Goal: Entertainment & Leisure: Consume media (video, audio)

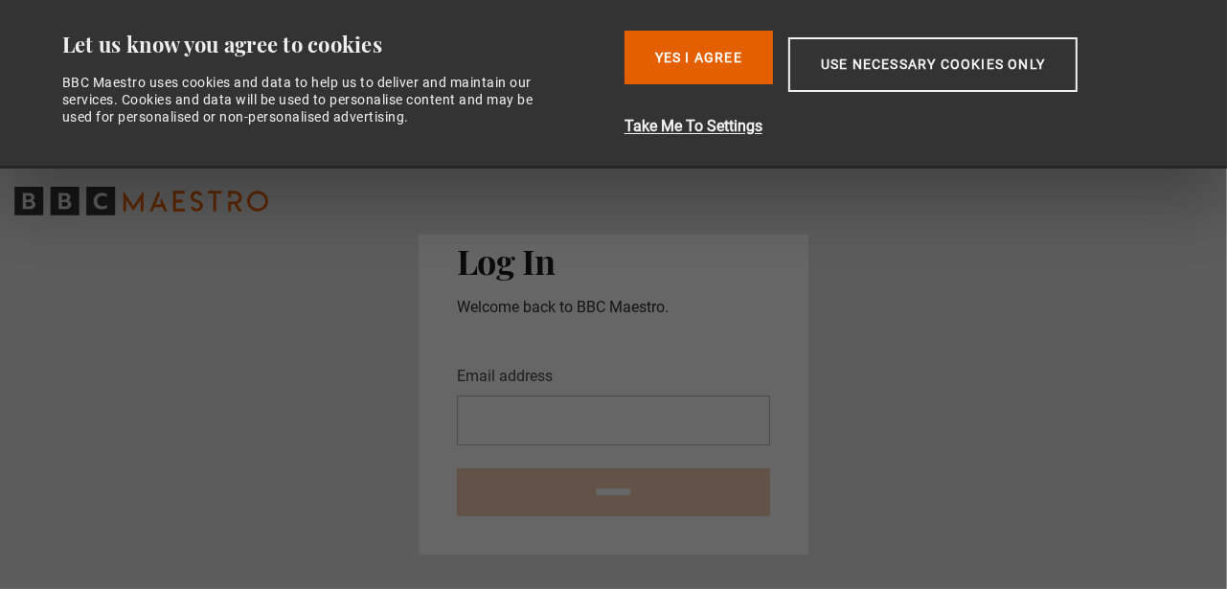
click at [598, 405] on input "Email address" at bounding box center [613, 421] width 313 height 50
type input "**********"
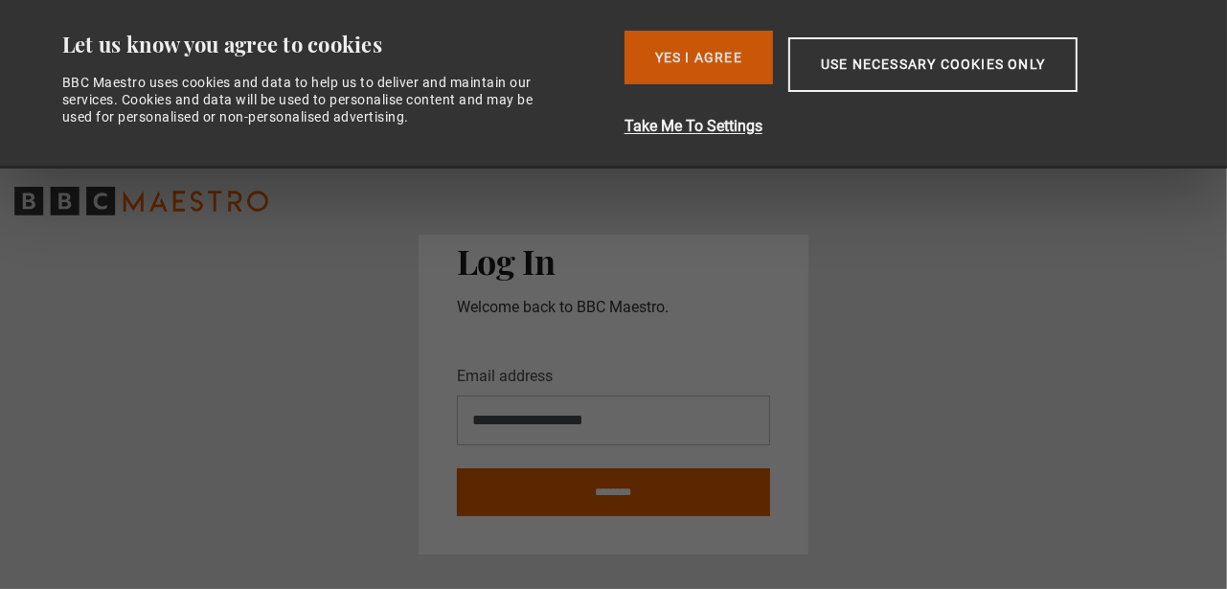
click at [717, 61] on button "Yes I Agree" at bounding box center [698, 58] width 148 height 54
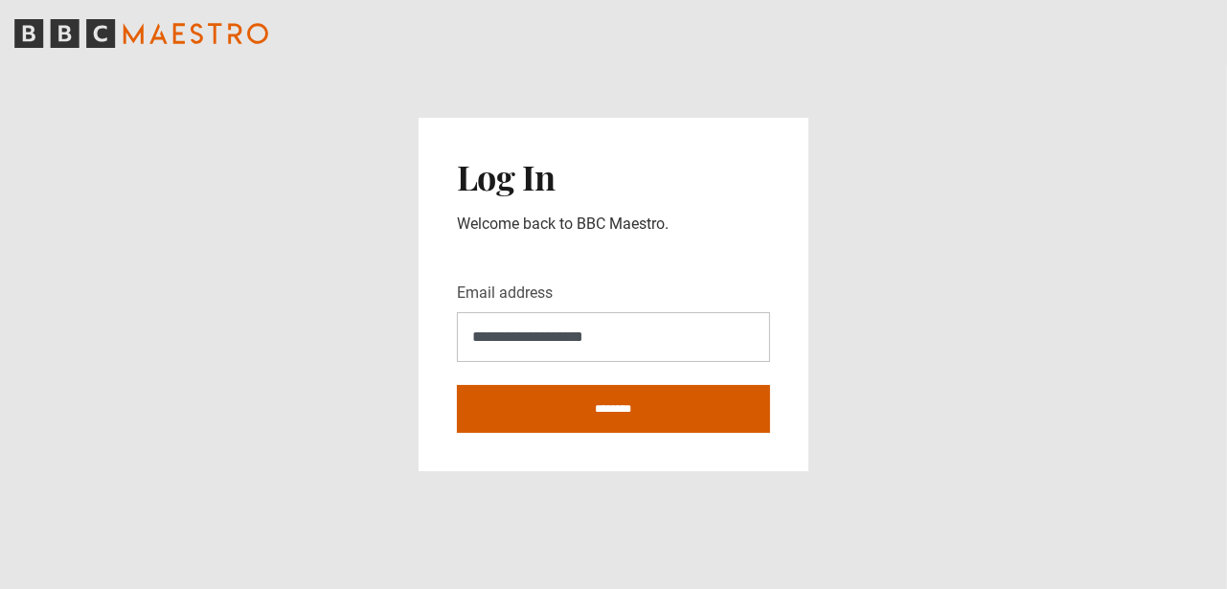
click at [650, 399] on input "********" at bounding box center [613, 409] width 313 height 48
type input "**********"
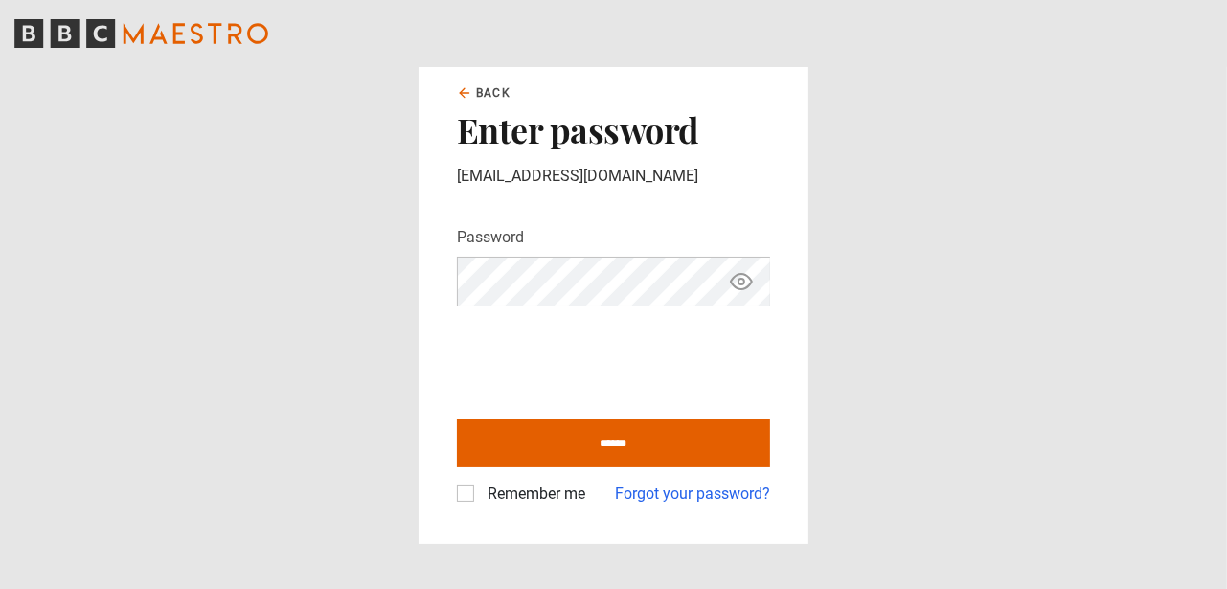
click at [969, 322] on main "Back Enter password mannykj@hotmail.com Password Your password is hidden ******…" at bounding box center [613, 294] width 1227 height 589
click at [732, 292] on icon "Show password" at bounding box center [741, 281] width 23 height 23
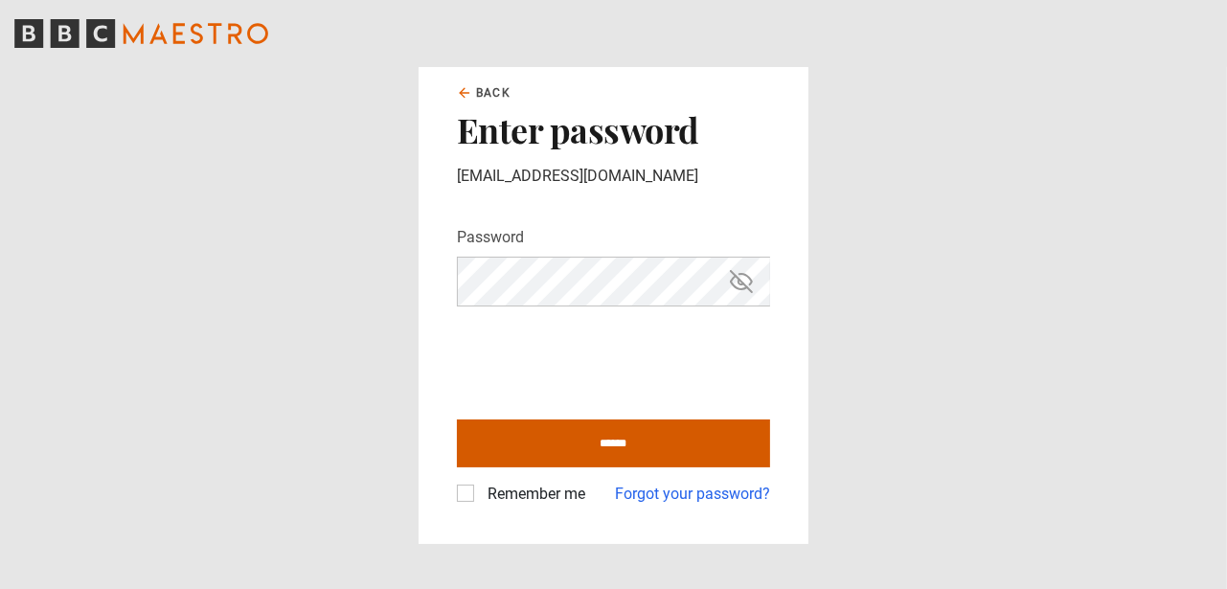
click at [690, 422] on input "******" at bounding box center [613, 443] width 313 height 48
type input "**********"
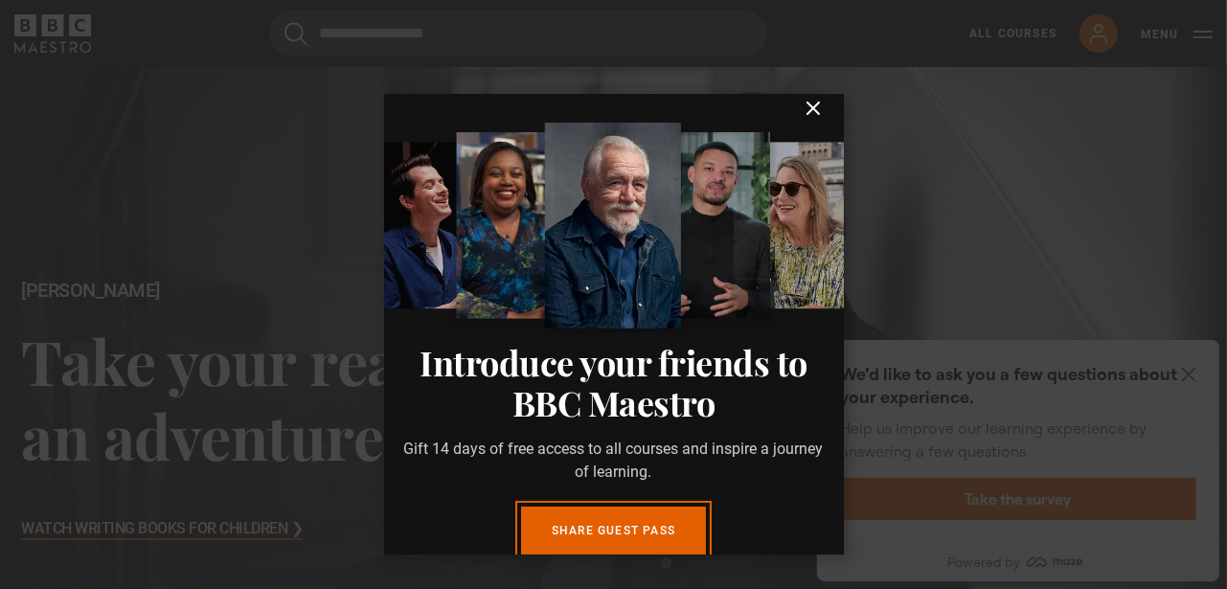
click at [807, 114] on icon "submit" at bounding box center [812, 107] width 11 height 11
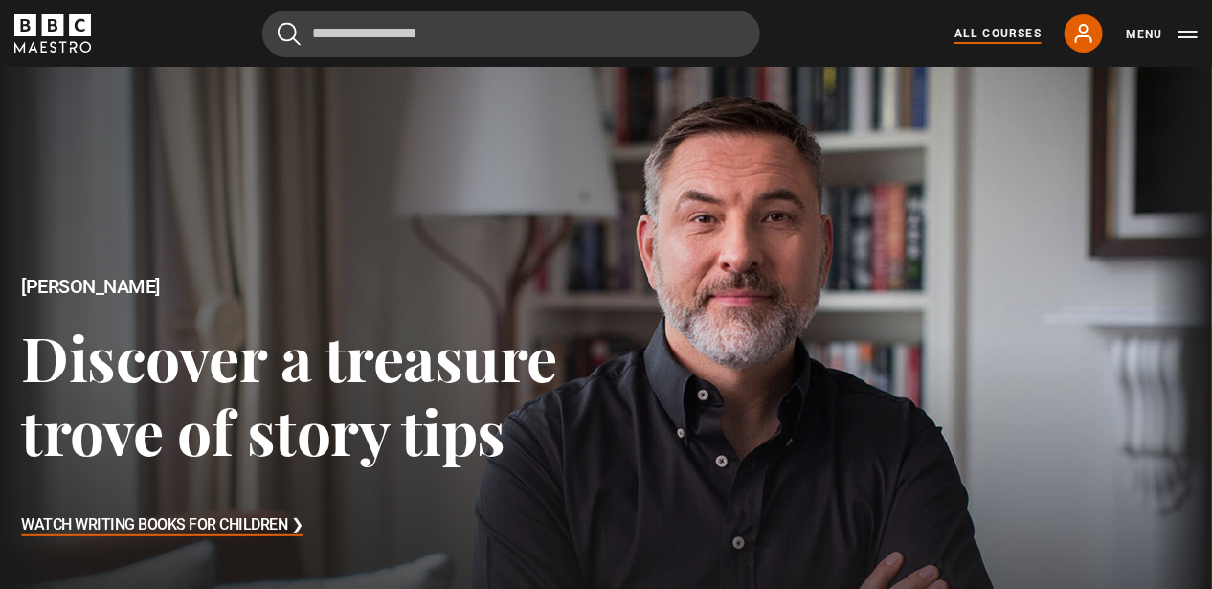
click at [989, 26] on link "All Courses" at bounding box center [998, 33] width 87 height 17
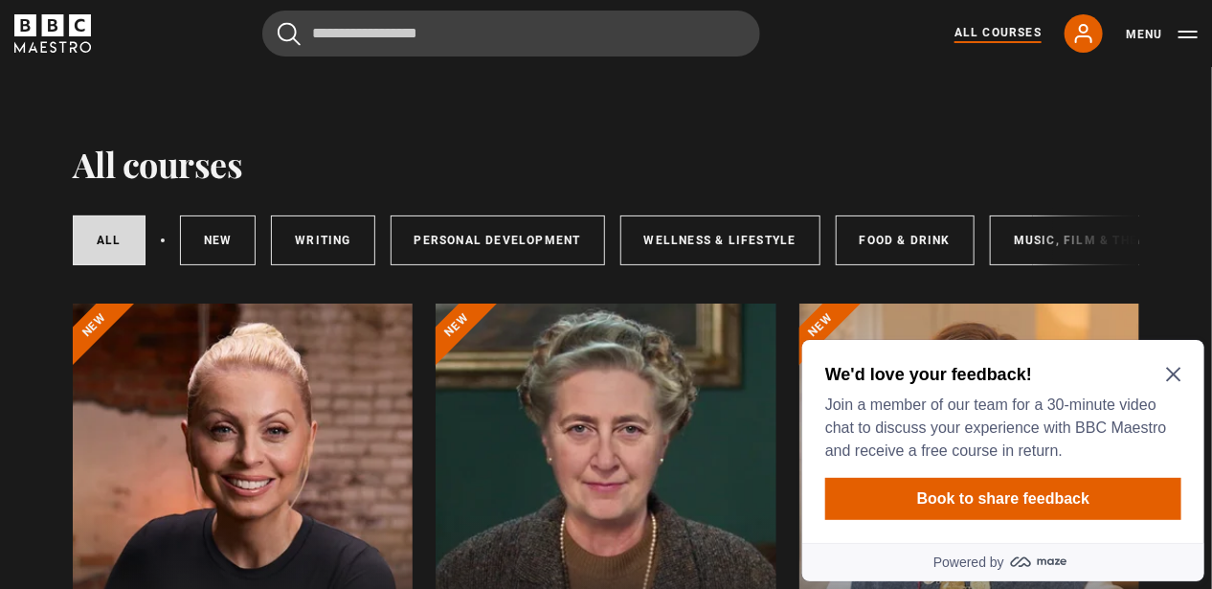
click at [1180, 374] on icon "Close Maze Prompt" at bounding box center [1172, 373] width 15 height 15
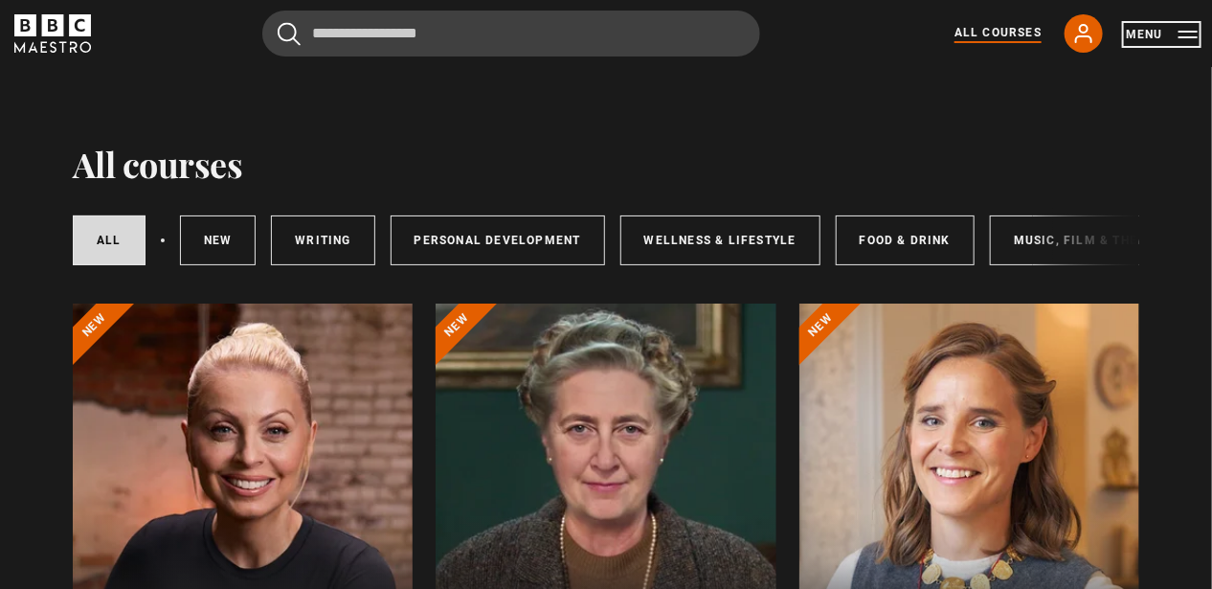
click at [1194, 34] on button "Menu" at bounding box center [1162, 34] width 72 height 19
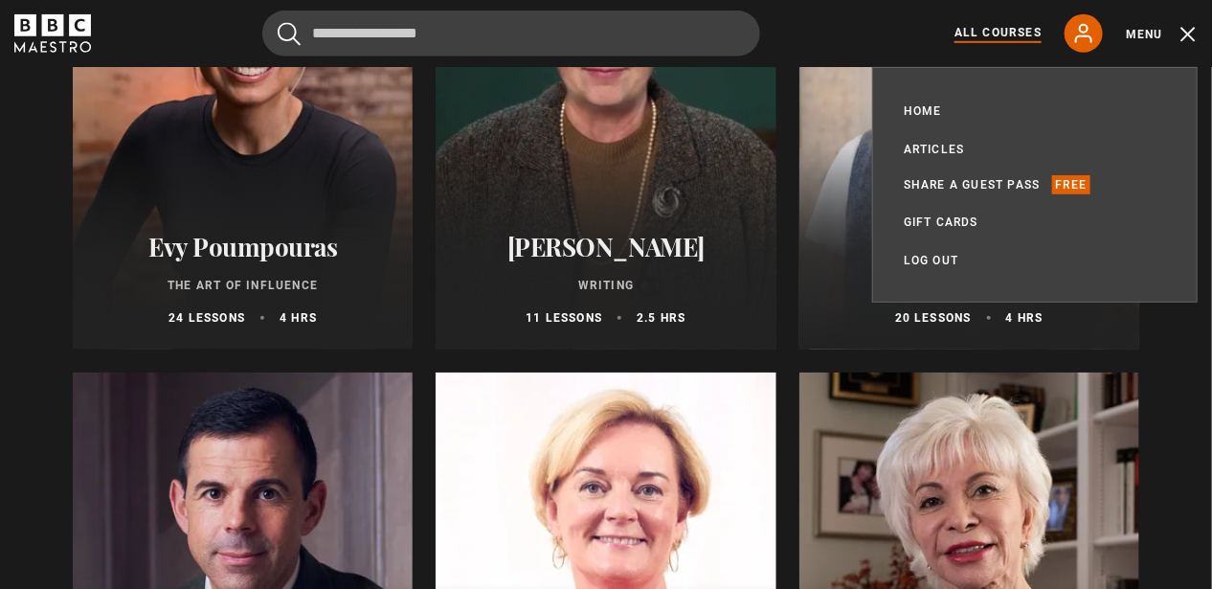
scroll to position [670, 0]
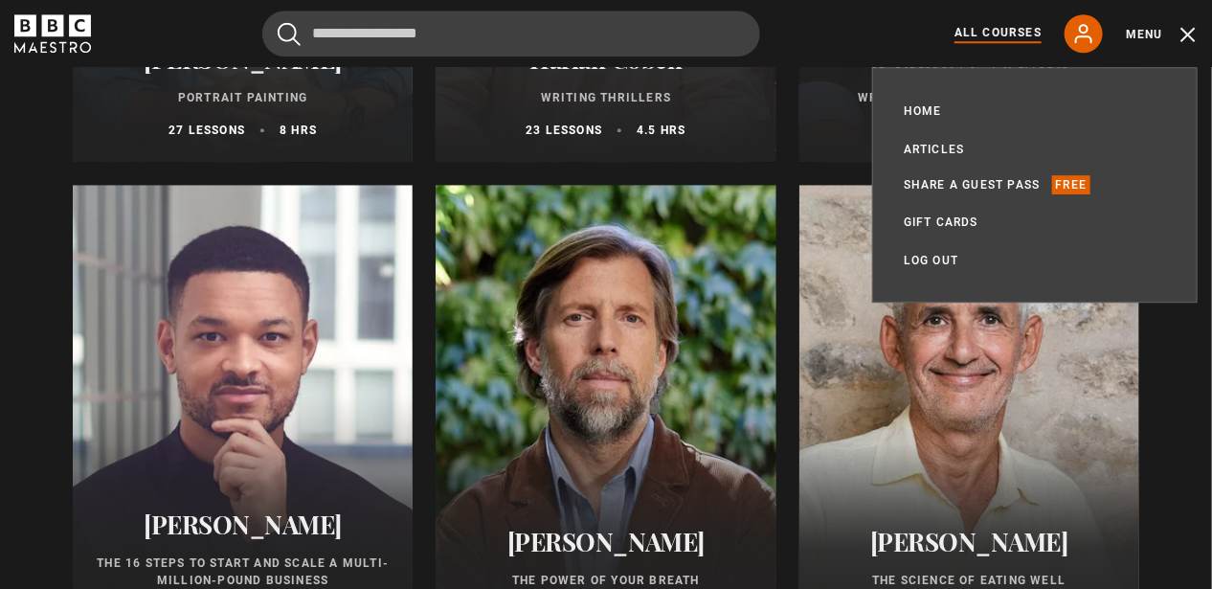
scroll to position [2107, 0]
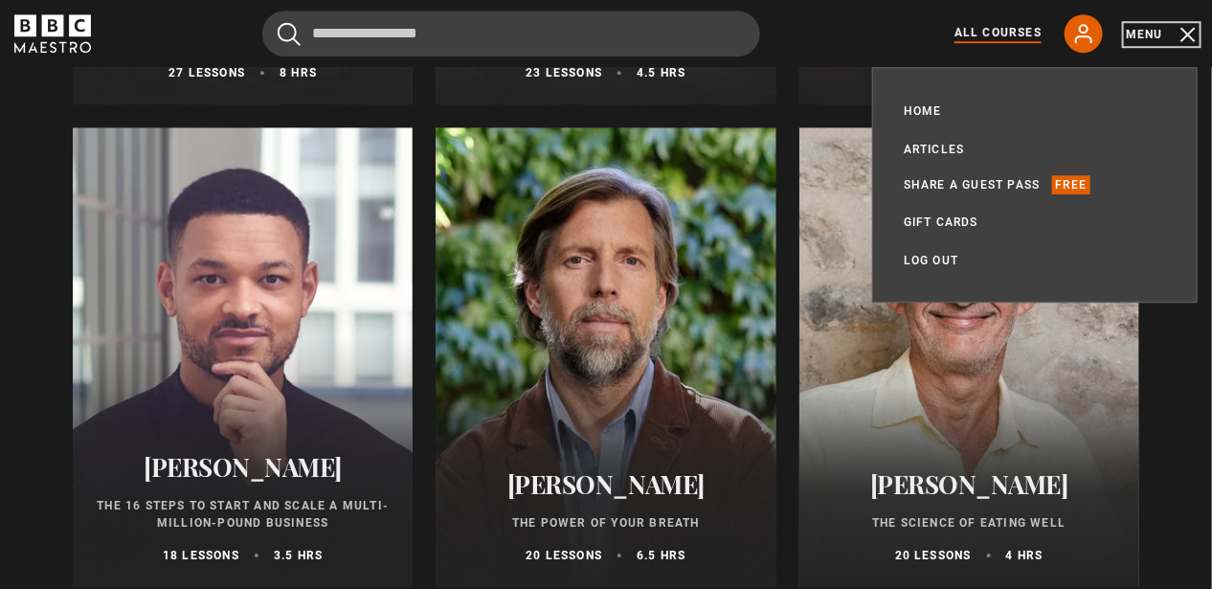
click at [1193, 31] on button "Menu" at bounding box center [1162, 34] width 72 height 19
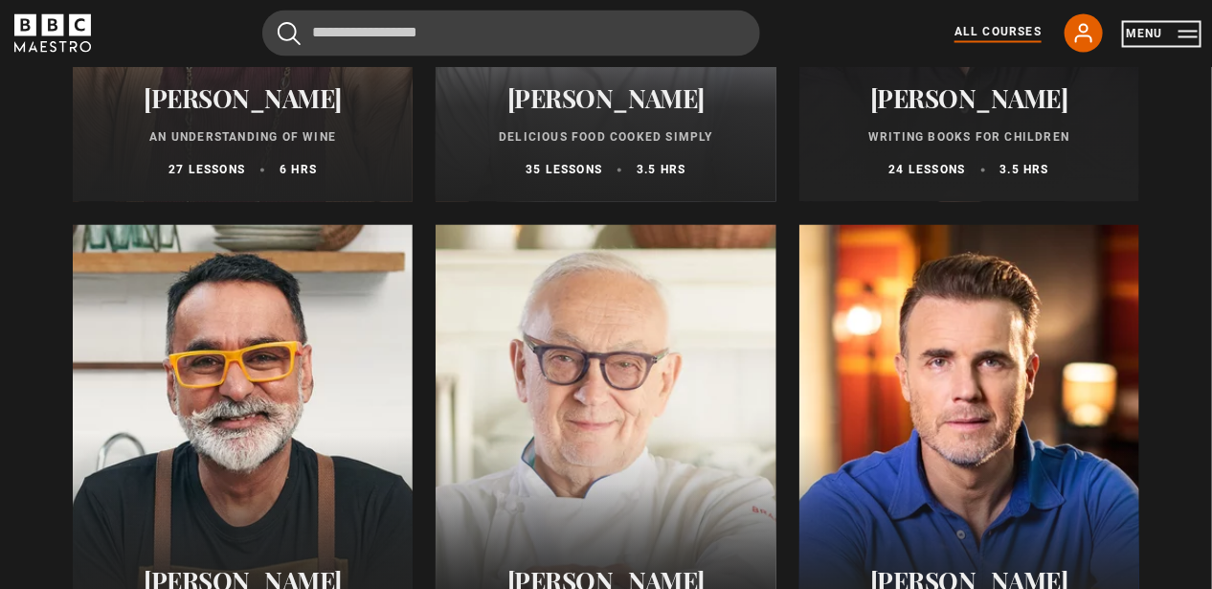
scroll to position [7087, 0]
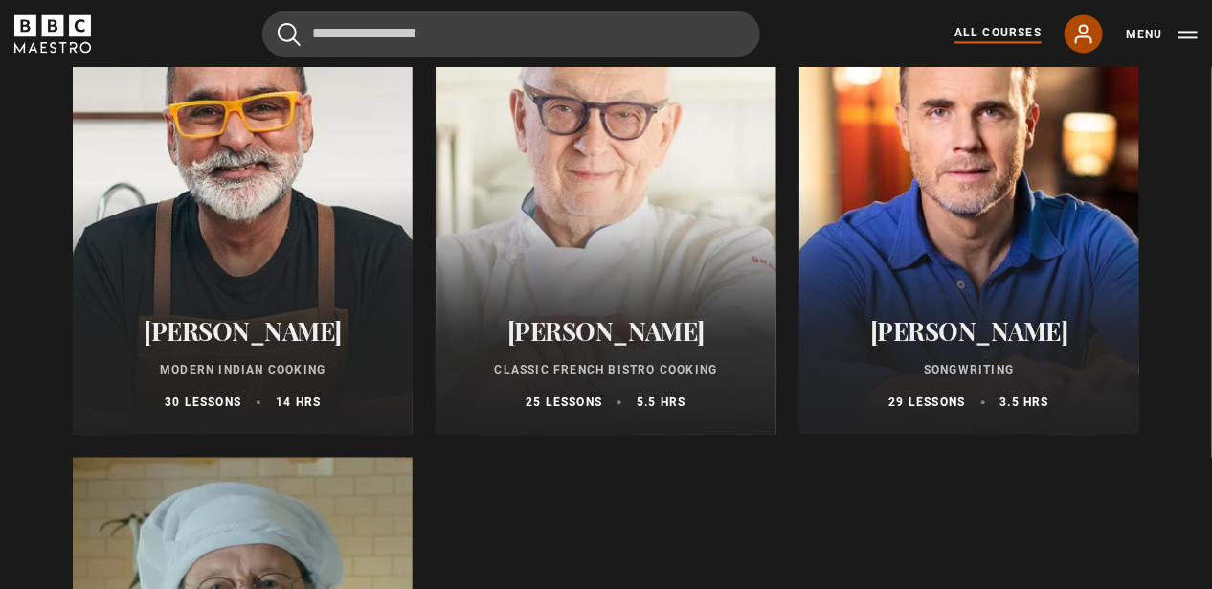
click at [1083, 31] on icon at bounding box center [1083, 33] width 15 height 17
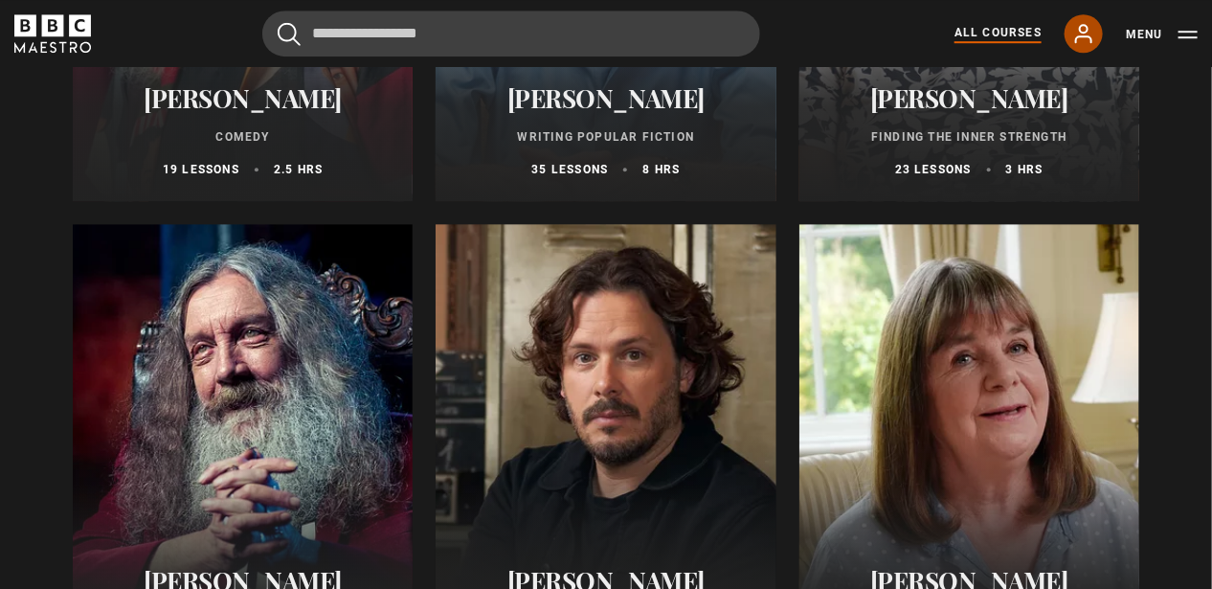
scroll to position [2401, 0]
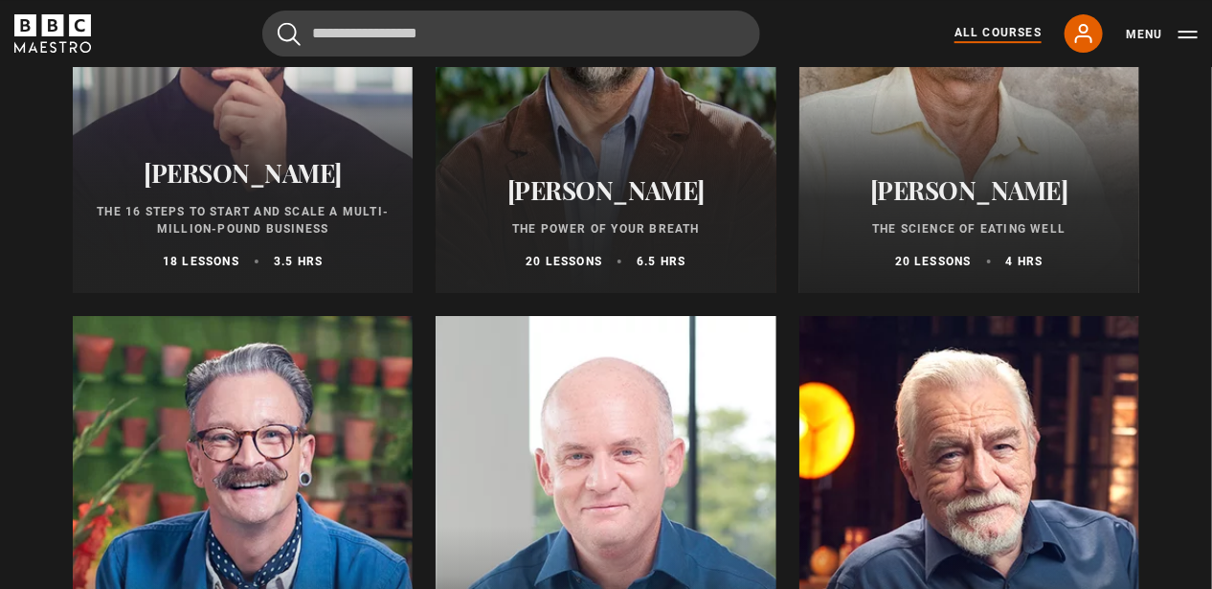
click at [1189, 45] on div "All Courses My Account Search Menu" at bounding box center [1065, 33] width 266 height 38
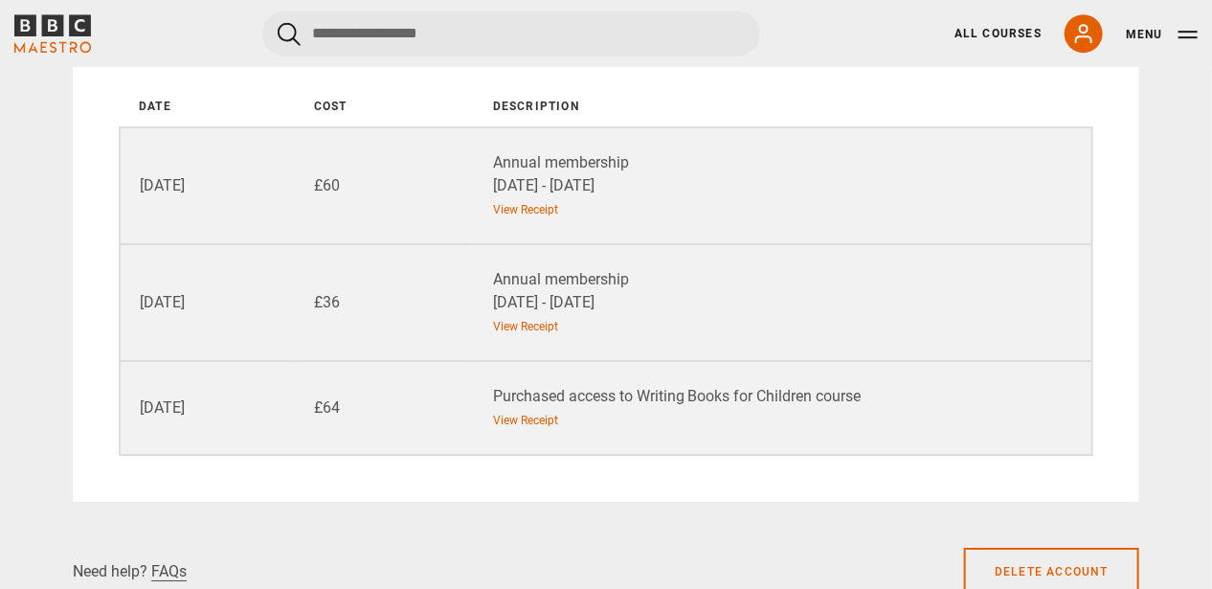
scroll to position [2203, 0]
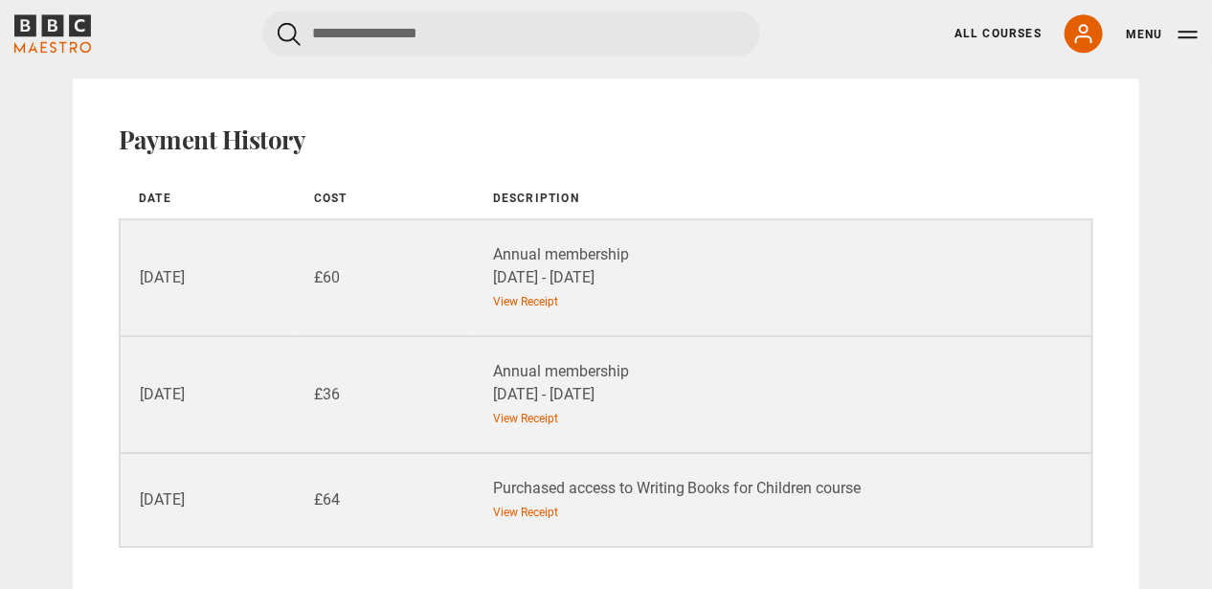
click at [684, 478] on div "Purchased access to Writing Books for Children course" at bounding box center [792, 488] width 598 height 23
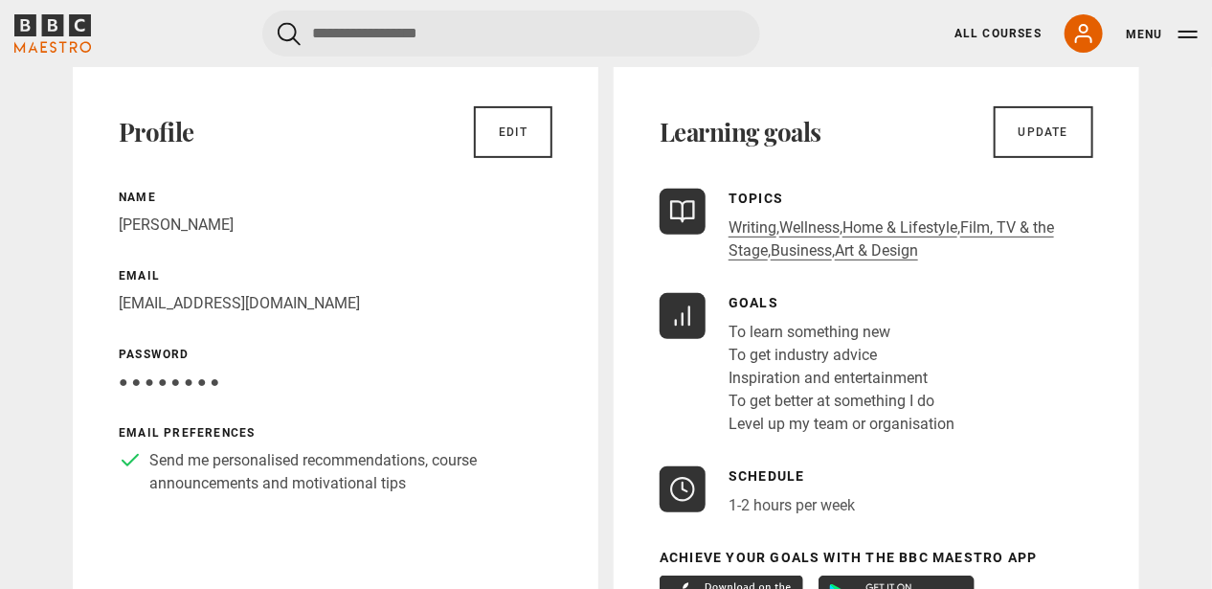
scroll to position [0, 0]
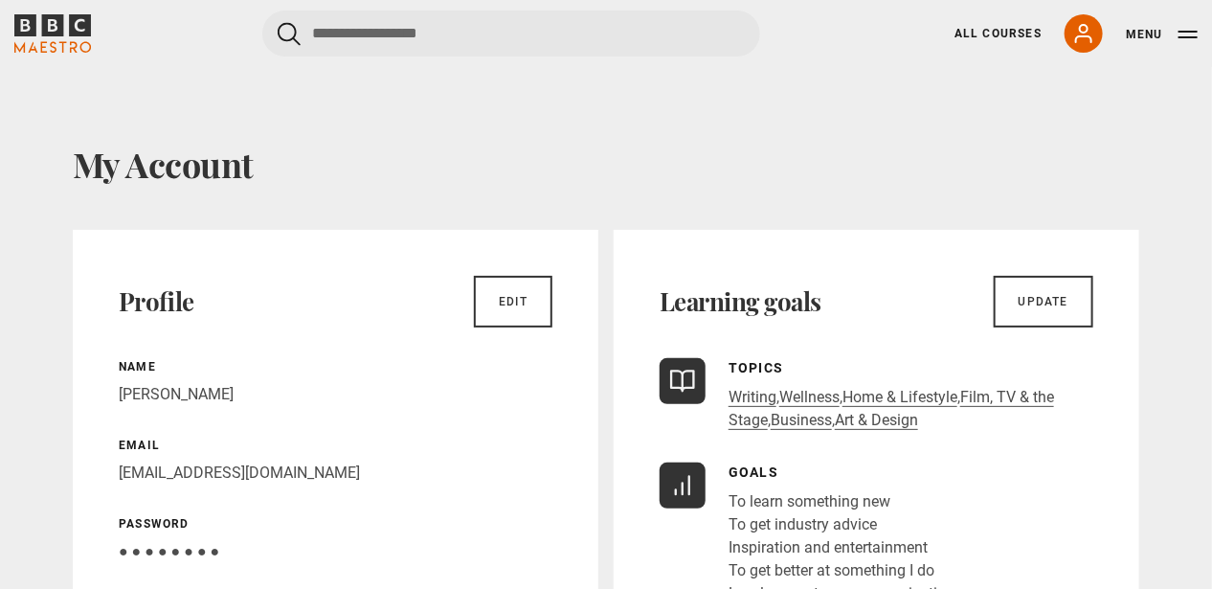
click at [981, 42] on div "All Courses My Account Search Menu" at bounding box center [1065, 33] width 266 height 38
click at [961, 17] on div "All Courses My Account Search Menu" at bounding box center [1065, 33] width 266 height 38
click at [973, 34] on link "All Courses" at bounding box center [998, 33] width 87 height 17
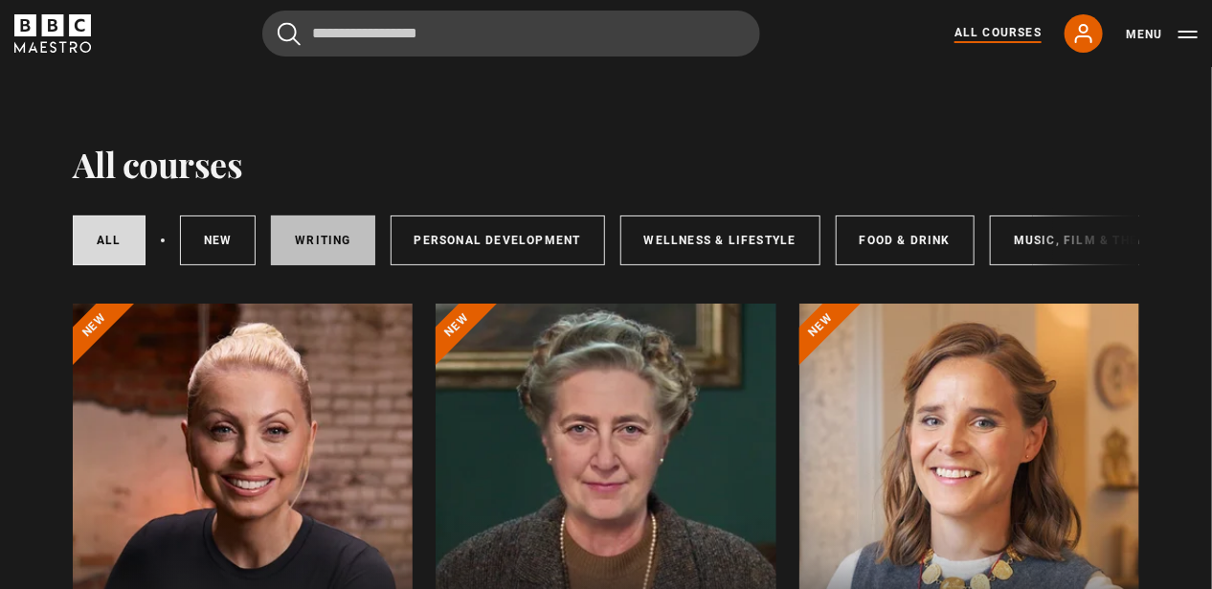
click at [287, 247] on link "Writing" at bounding box center [322, 240] width 103 height 50
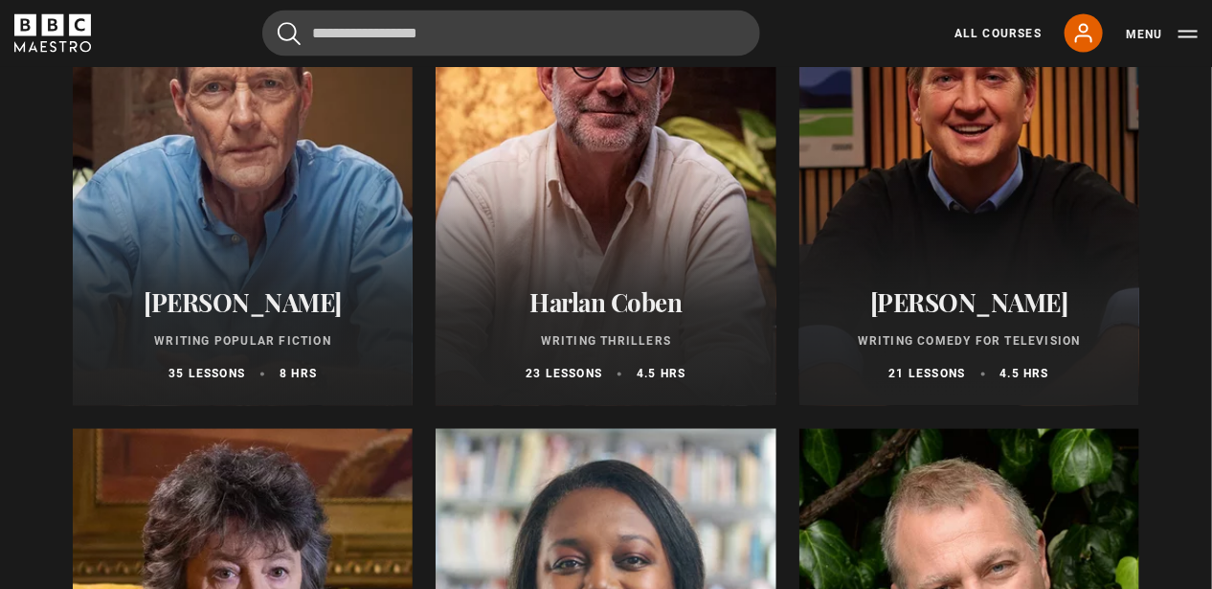
scroll to position [1341, 0]
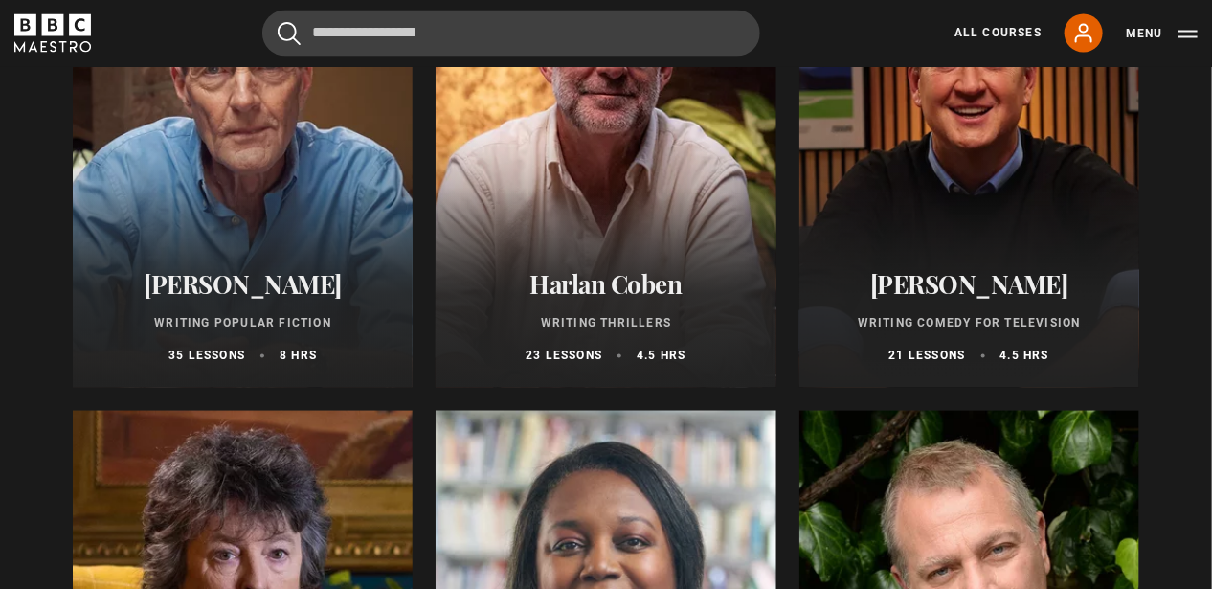
click at [320, 262] on div "[PERSON_NAME] Writing Popular Fiction 35 lessons 8 hrs" at bounding box center [243, 317] width 340 height 141
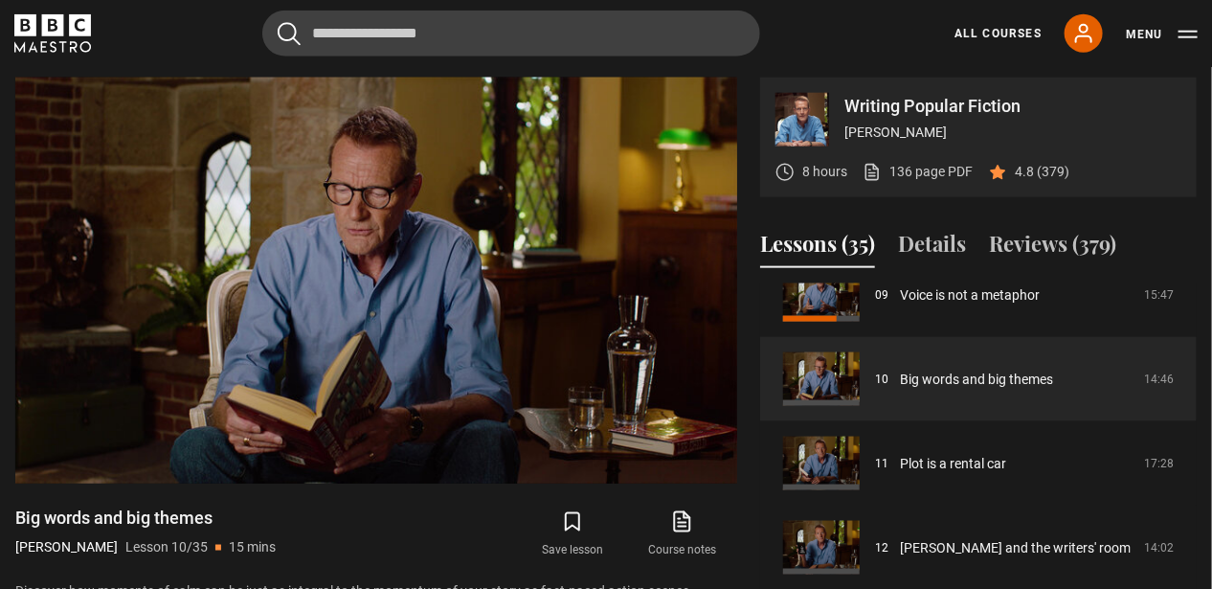
scroll to position [866, 0]
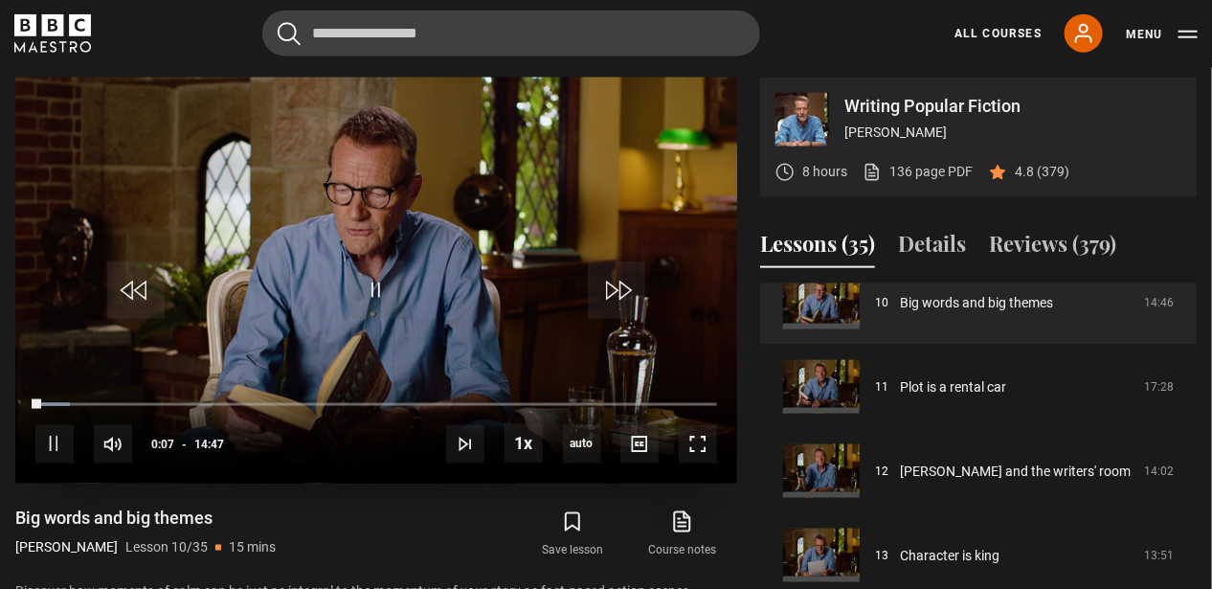
click at [542, 167] on video "Video Player" at bounding box center [376, 281] width 722 height 406
